Goal: Task Accomplishment & Management: Manage account settings

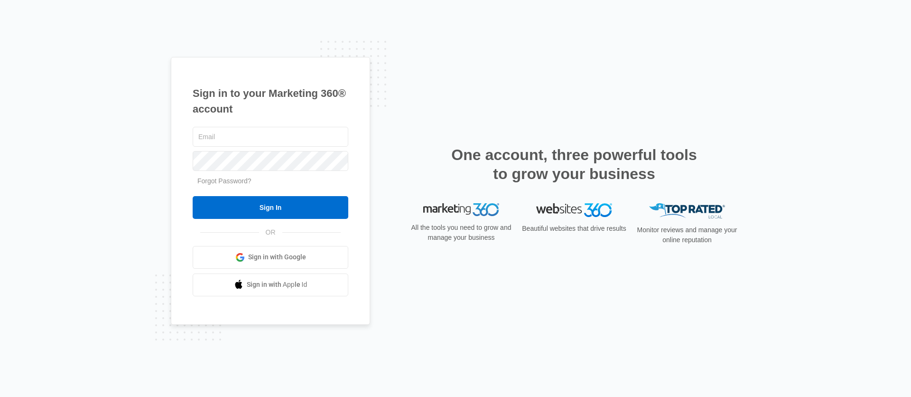
type input "[PERSON_NAME][EMAIL_ADDRESS][PERSON_NAME][DOMAIN_NAME]"
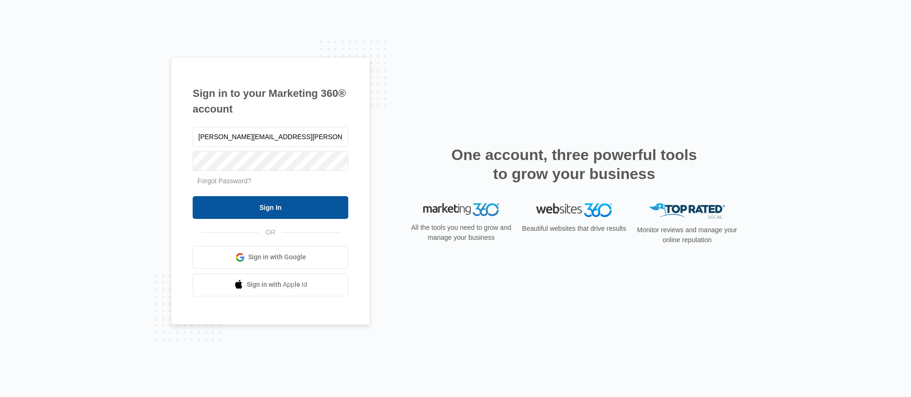
click at [277, 204] on input "Sign In" at bounding box center [271, 207] width 156 height 23
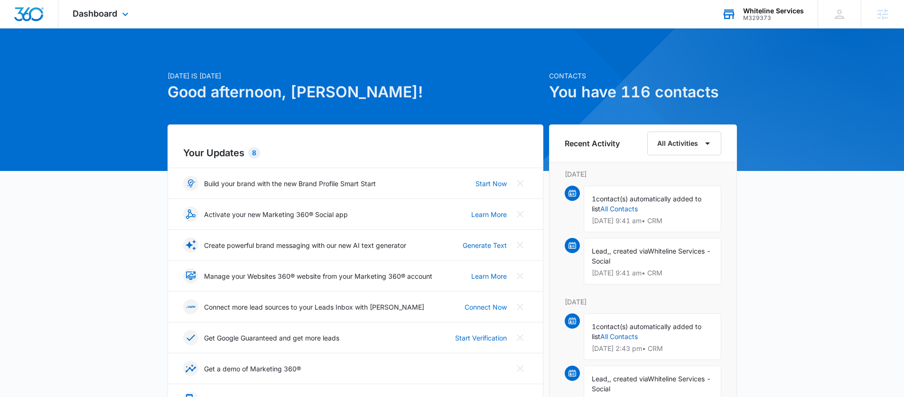
click at [756, 10] on div "Whiteline Services" at bounding box center [773, 11] width 61 height 8
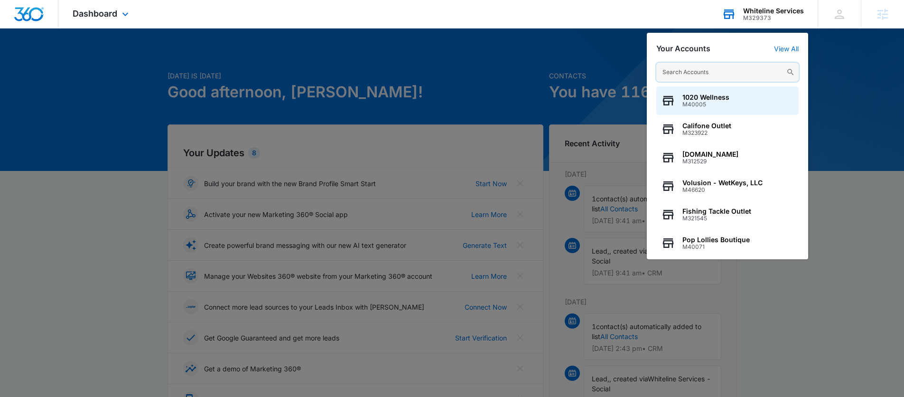
click at [702, 70] on input "text" at bounding box center [727, 72] width 142 height 19
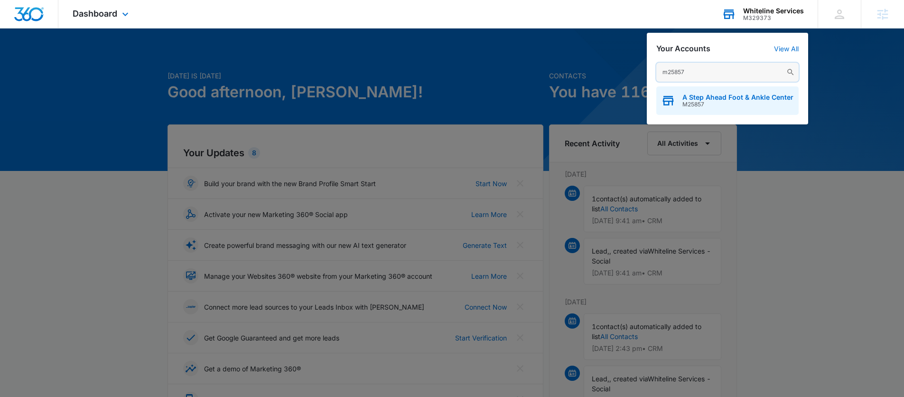
type input "m25857"
click at [696, 95] on span "A Step Ahead Foot & Ankle Center" at bounding box center [737, 97] width 111 height 8
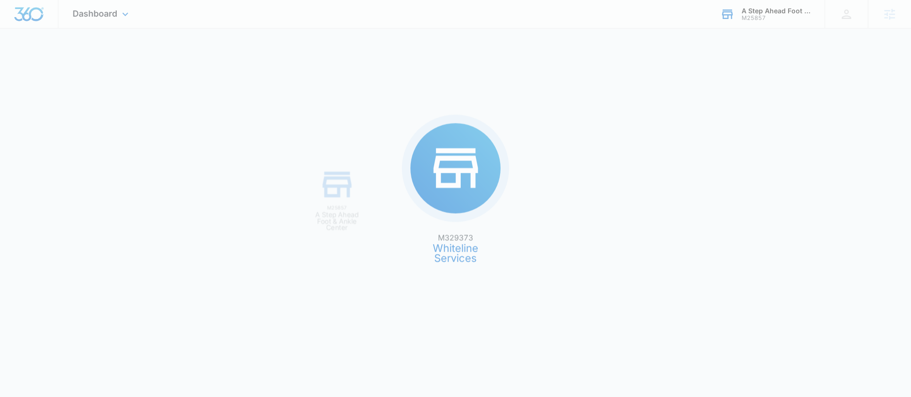
click at [714, 96] on div "M329373 Whiteline Services M25857 A Step Ahead Foot & Ankle Center" at bounding box center [455, 198] width 911 height 397
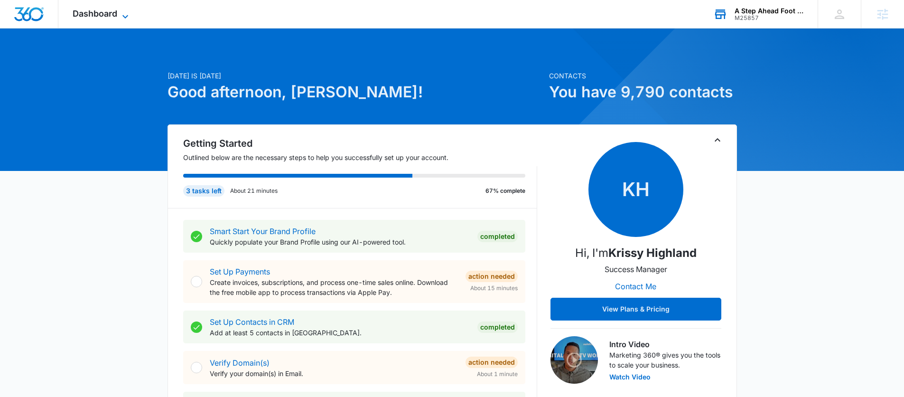
click at [106, 15] on span "Dashboard" at bounding box center [95, 14] width 45 height 10
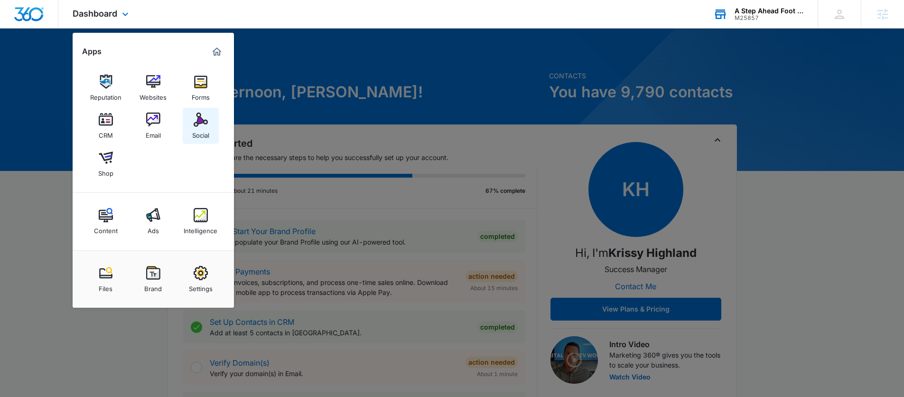
click at [202, 115] on img at bounding box center [201, 119] width 14 height 14
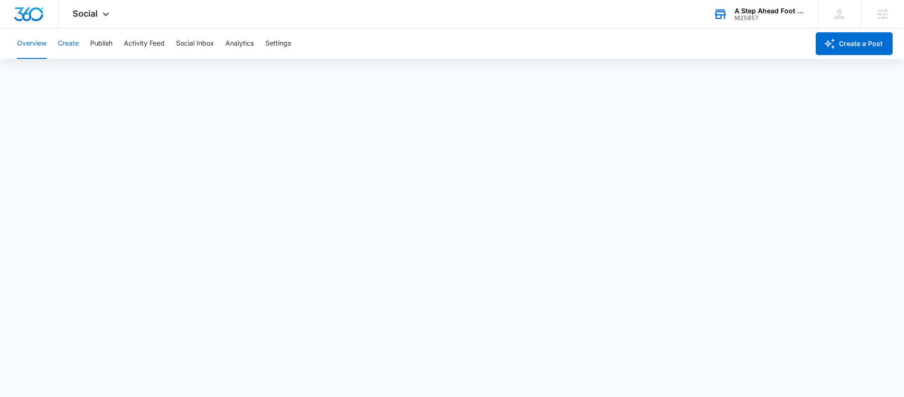
click at [63, 40] on button "Create" at bounding box center [68, 43] width 21 height 30
click at [84, 65] on button "Approvals" at bounding box center [93, 72] width 32 height 27
